Goal: Task Accomplishment & Management: Manage account settings

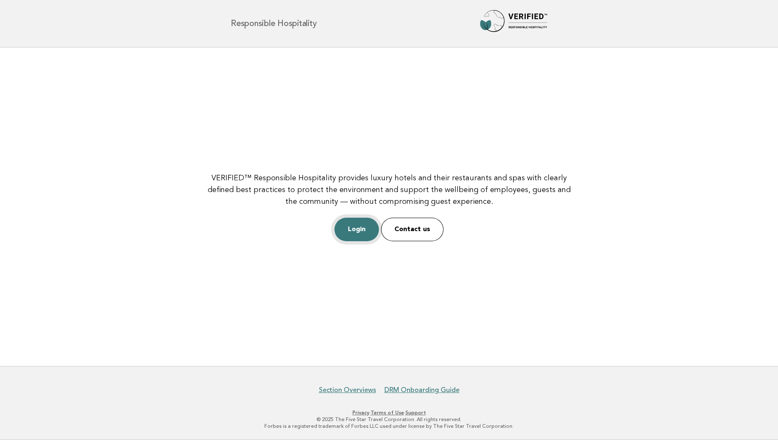
click at [364, 236] on link "Login" at bounding box center [357, 229] width 45 height 24
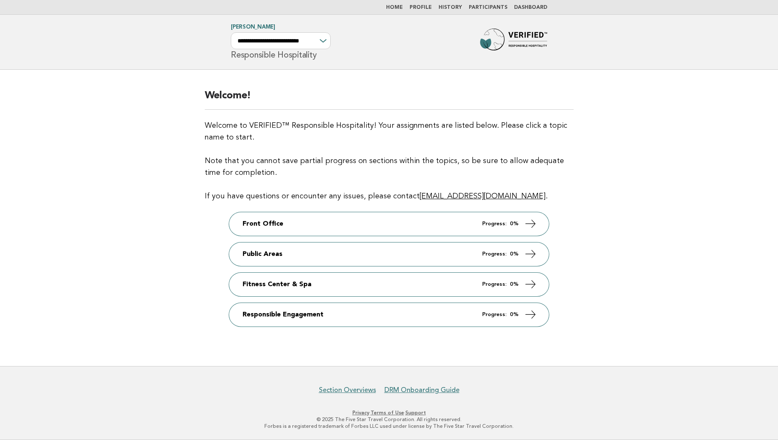
click at [488, 11] on nav "Home Profile History Participants Dashboard" at bounding box center [389, 7] width 778 height 15
click at [488, 8] on link "Participants" at bounding box center [488, 7] width 39 height 5
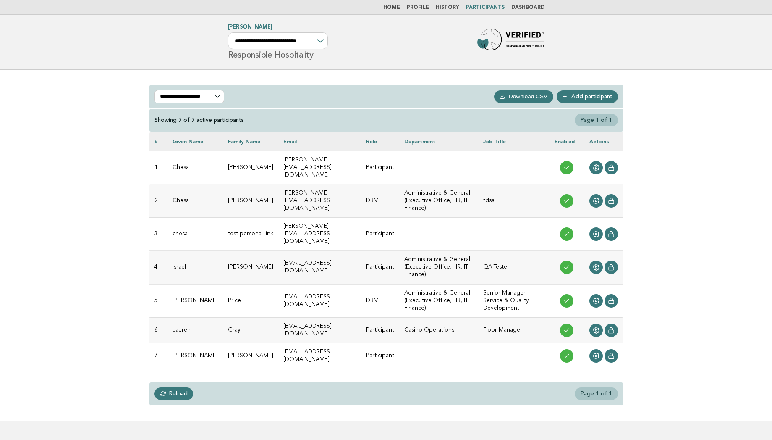
click at [269, 159] on div "**********" at bounding box center [386, 245] width 487 height 351
click at [594, 297] on icon at bounding box center [596, 300] width 7 height 7
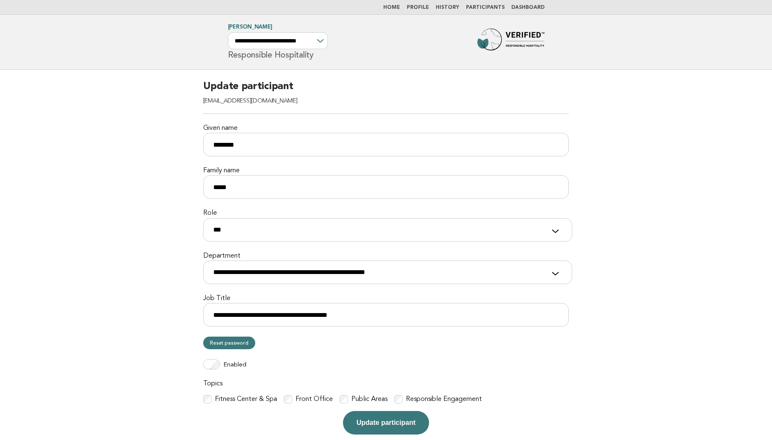
click at [401, 397] on div "Responsible Engagement" at bounding box center [438, 399] width 88 height 9
click at [398, 427] on button "Update participant" at bounding box center [386, 423] width 86 height 24
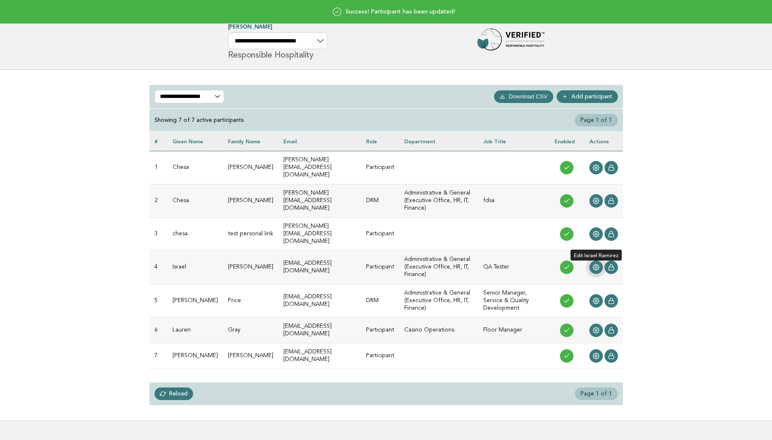
click at [597, 264] on icon at bounding box center [596, 267] width 7 height 7
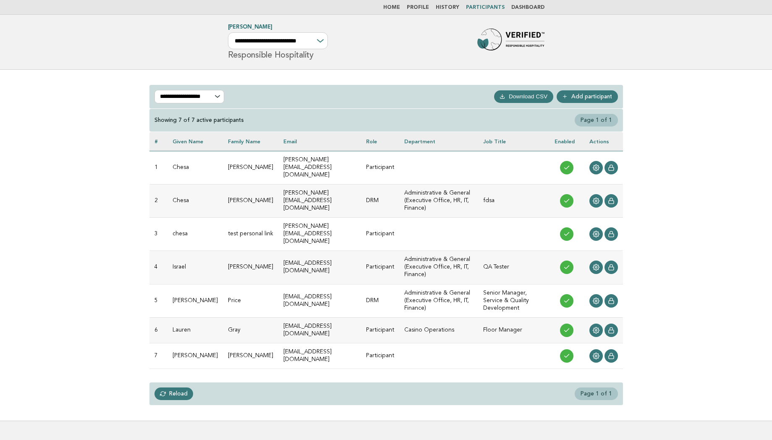
click at [397, 7] on link "Home" at bounding box center [391, 7] width 17 height 5
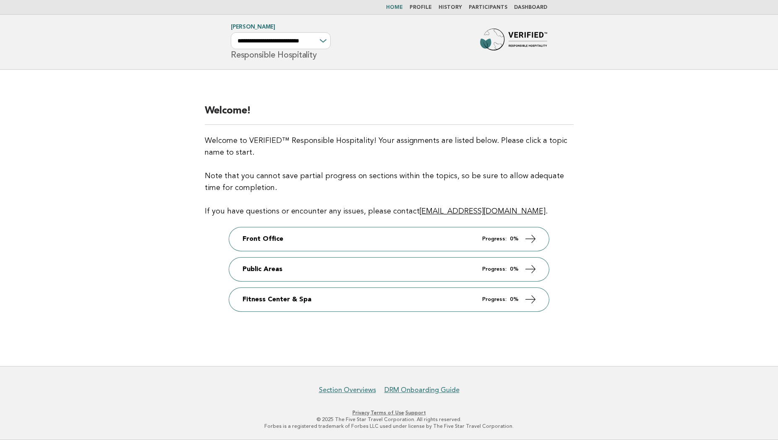
click at [389, 212] on p "Welcome to VERIFIED™ Responsible Hospitality! Your assignments are listed below…" at bounding box center [389, 176] width 369 height 82
click at [489, 8] on link "Participants" at bounding box center [488, 7] width 39 height 5
